Goal: Task Accomplishment & Management: Complete application form

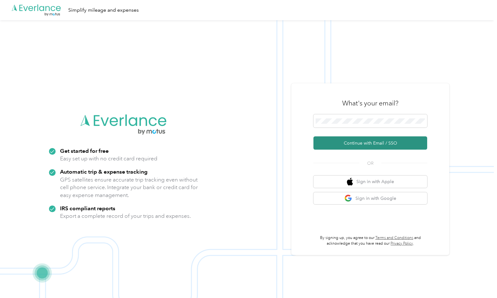
click at [370, 145] on button "Continue with Email / SSO" at bounding box center [371, 143] width 114 height 13
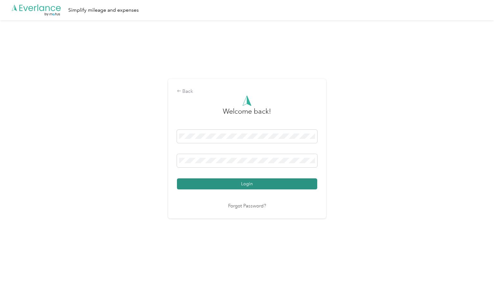
click at [251, 184] on button "Login" at bounding box center [247, 184] width 140 height 11
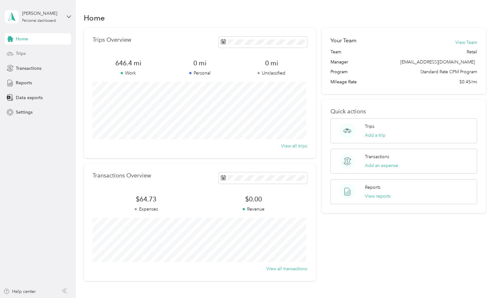
click at [50, 53] on div "Trips" at bounding box center [38, 53] width 66 height 11
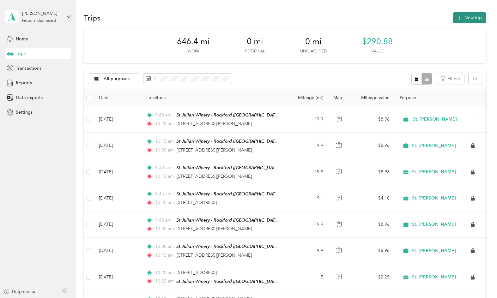
click at [472, 17] on button "New trip" at bounding box center [470, 17] width 34 height 11
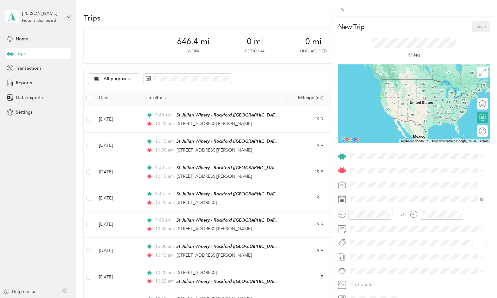
click at [405, 187] on div "TEAM St Julian Winery - Rockford St Julian Winery, [STREET_ADDRESS][US_STATE]" at bounding box center [415, 186] width 106 height 15
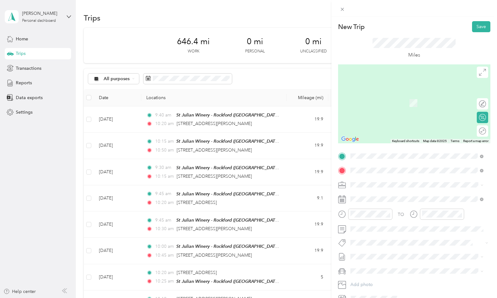
click at [399, 195] on span "[STREET_ADDRESS][PERSON_NAME][US_STATE]" at bounding box center [411, 194] width 98 height 6
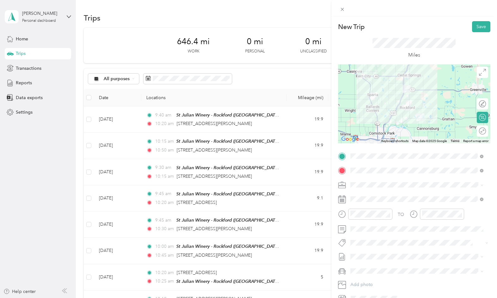
drag, startPoint x: 399, startPoint y: 195, endPoint x: 473, endPoint y: 135, distance: 95.5
click at [477, 135] on div "Round trip" at bounding box center [482, 131] width 11 height 11
click at [474, 133] on div at bounding box center [477, 131] width 6 height 6
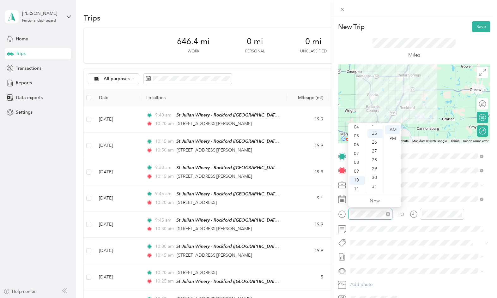
scroll to position [221, 0]
click at [362, 169] on div "09" at bounding box center [357, 171] width 15 height 9
click at [376, 169] on div "40" at bounding box center [375, 167] width 15 height 9
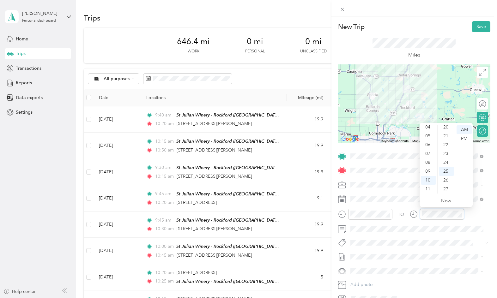
scroll to position [158, 0]
click at [448, 150] on div "20" at bounding box center [446, 148] width 15 height 9
click at [472, 25] on button "Save" at bounding box center [481, 26] width 18 height 11
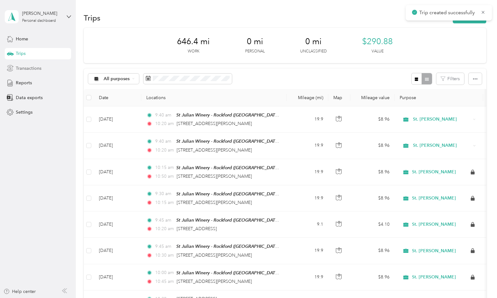
click at [24, 67] on span "Transactions" at bounding box center [29, 68] width 26 height 7
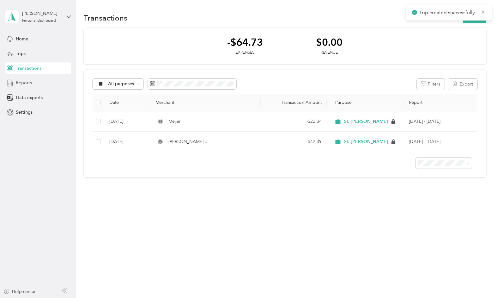
click at [28, 82] on span "Reports" at bounding box center [24, 83] width 16 height 7
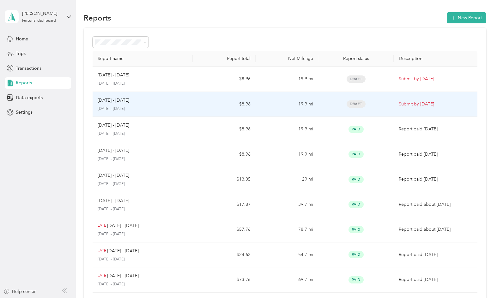
click at [386, 102] on div "Draft" at bounding box center [355, 104] width 65 height 7
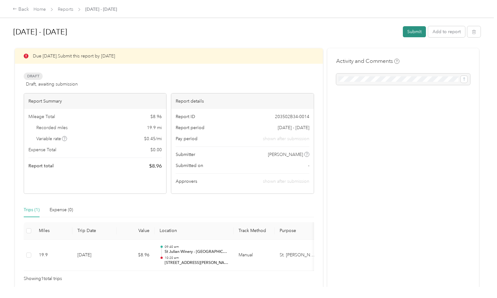
click at [411, 29] on button "Submit" at bounding box center [414, 31] width 23 height 11
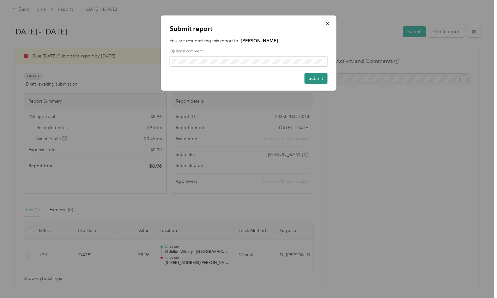
click at [311, 75] on button "Submit" at bounding box center [315, 78] width 23 height 11
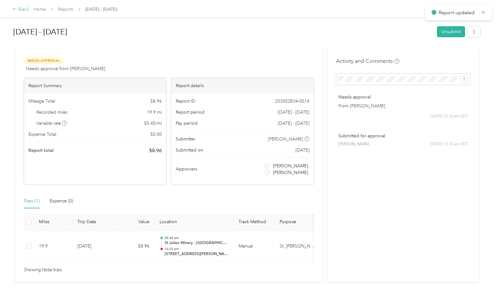
click at [16, 9] on icon at bounding box center [15, 9] width 4 height 4
